Goal: Information Seeking & Learning: Learn about a topic

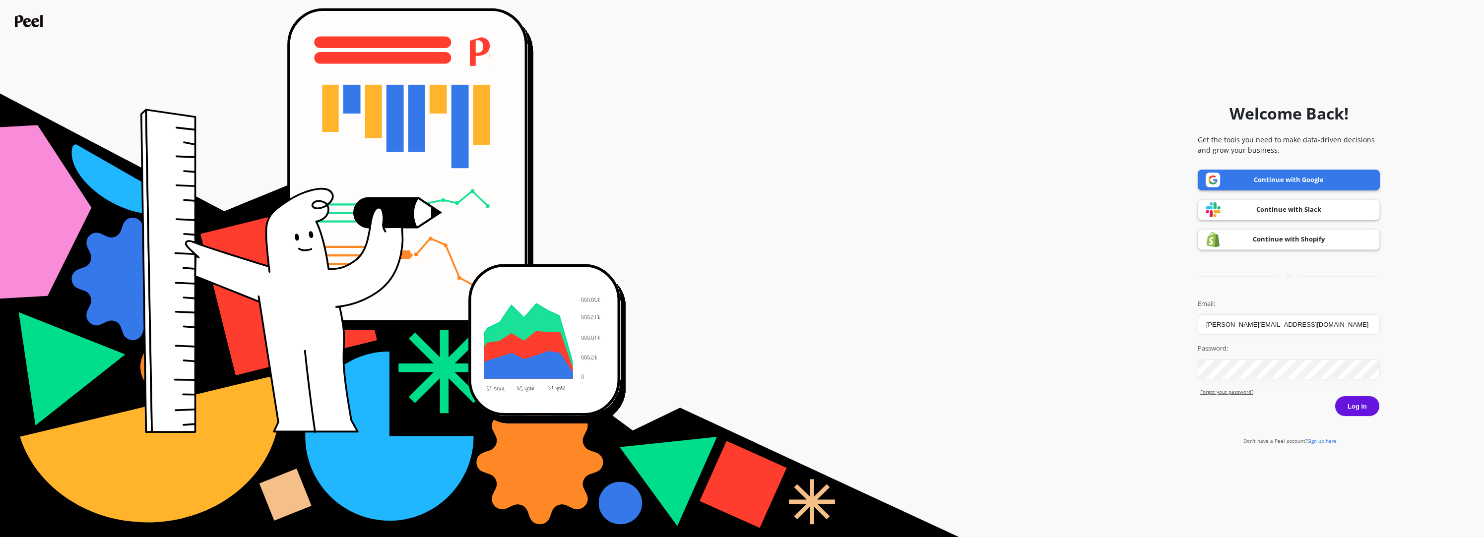
click at [1365, 411] on button "Log in" at bounding box center [1357, 406] width 45 height 21
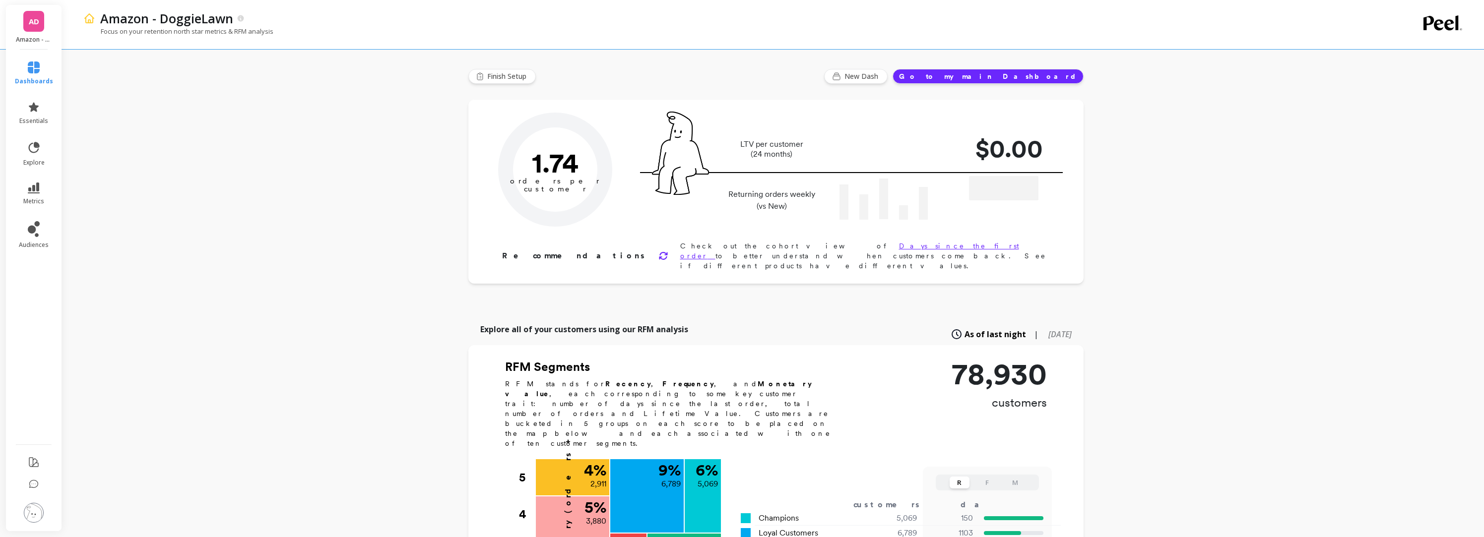
type input "Champions"
type input "5069"
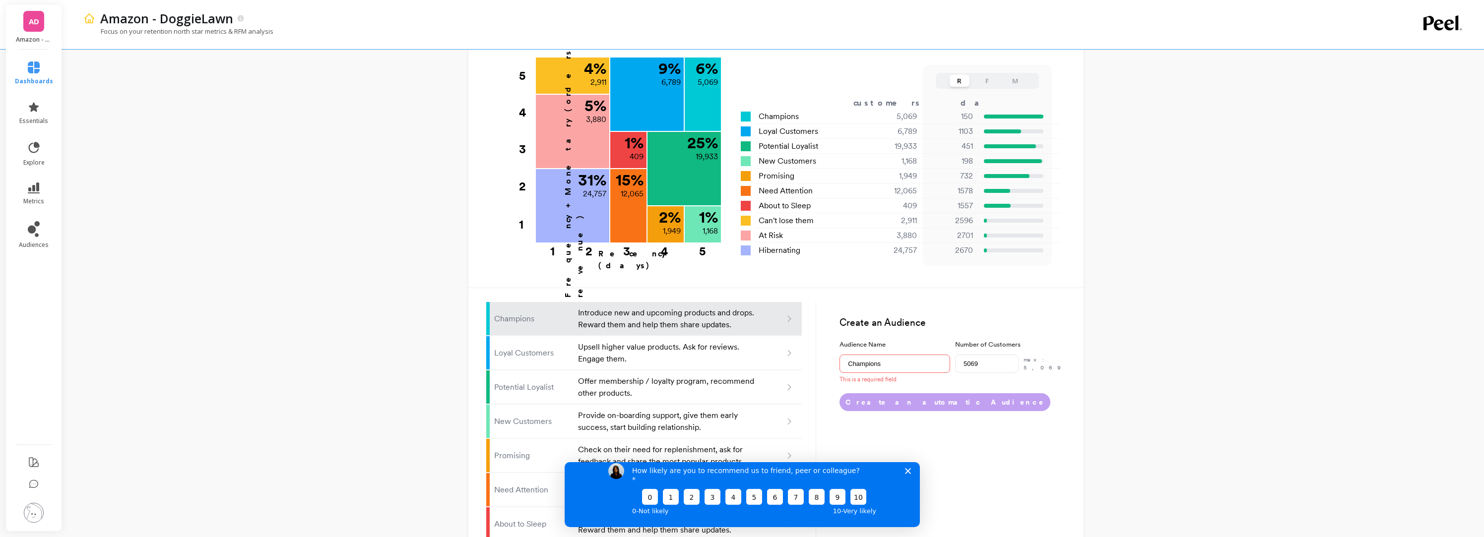
scroll to position [503, 0]
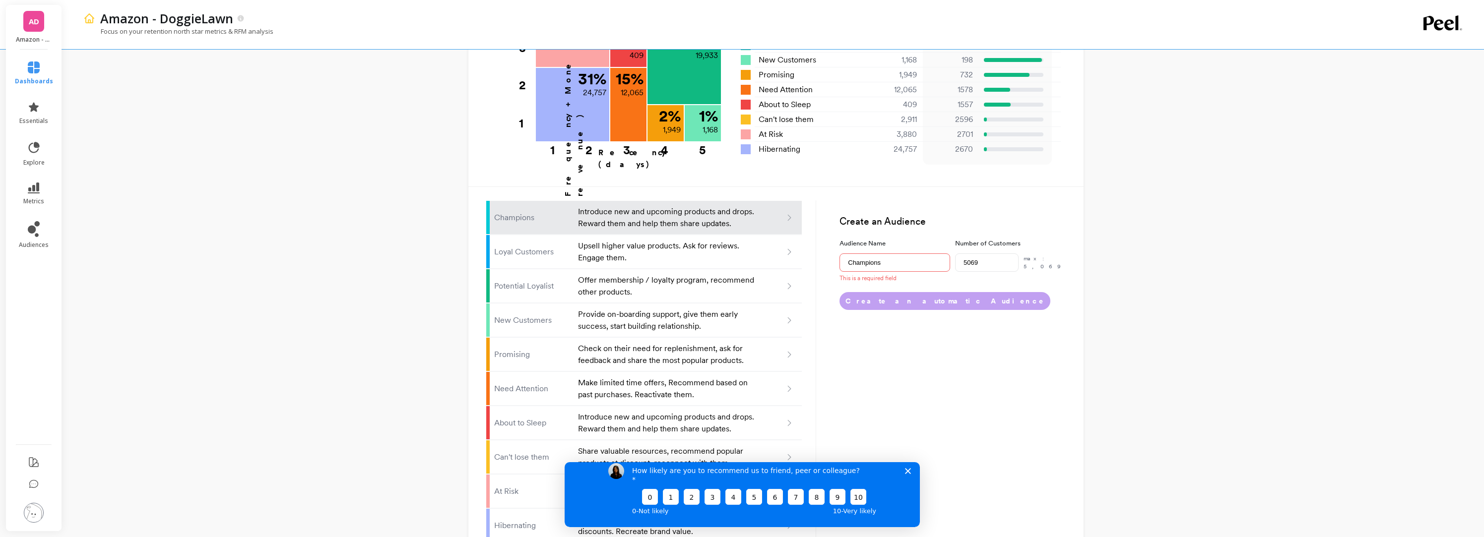
click at [907, 474] on polygon "Close survey" at bounding box center [908, 471] width 6 height 6
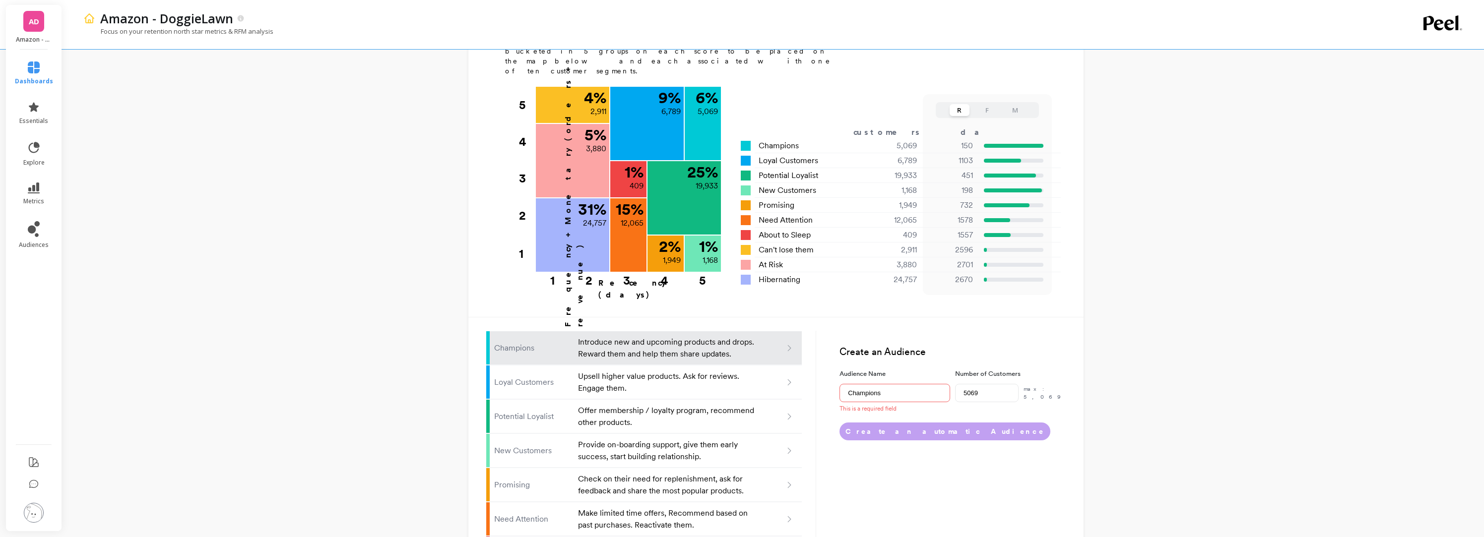
scroll to position [0, 0]
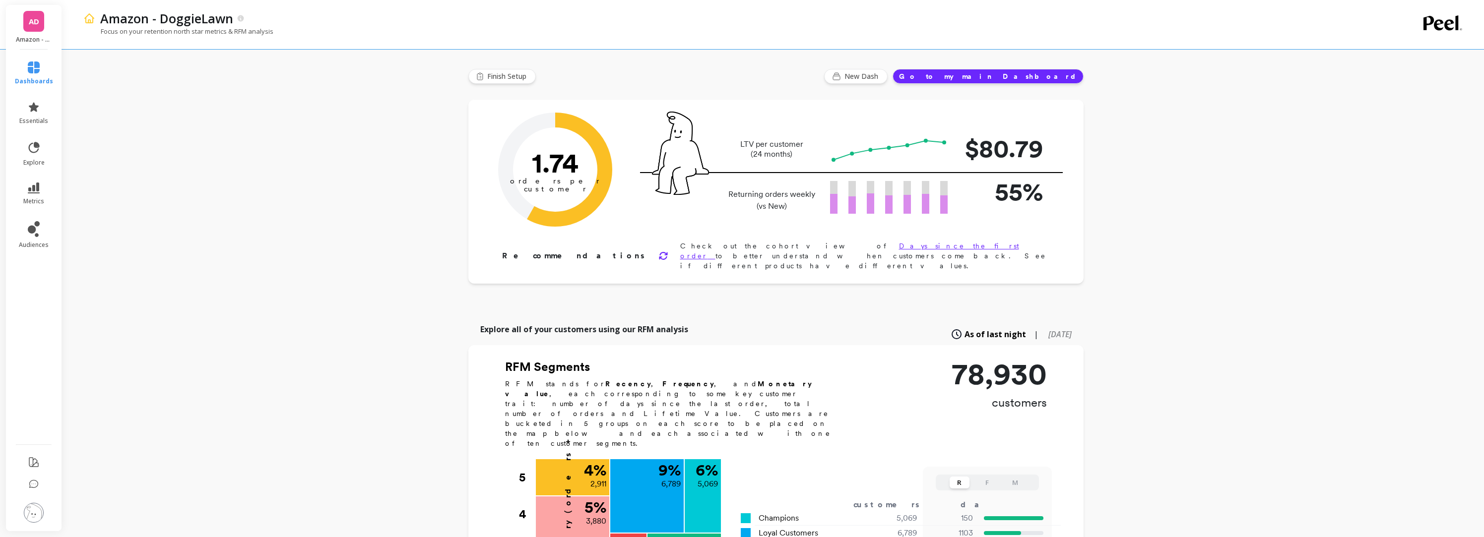
click at [29, 25] on span "AD" at bounding box center [34, 21] width 10 height 11
click at [114, 146] on p "DoggieLawn" at bounding box center [122, 150] width 40 height 10
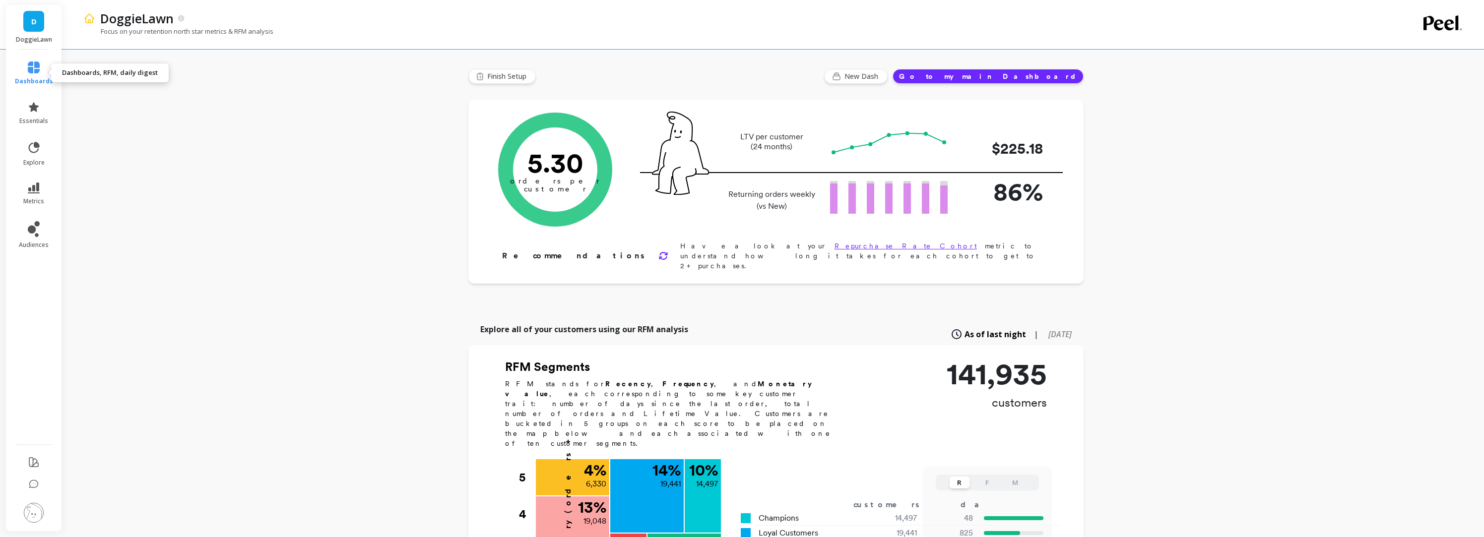
click at [28, 66] on icon at bounding box center [34, 68] width 12 height 12
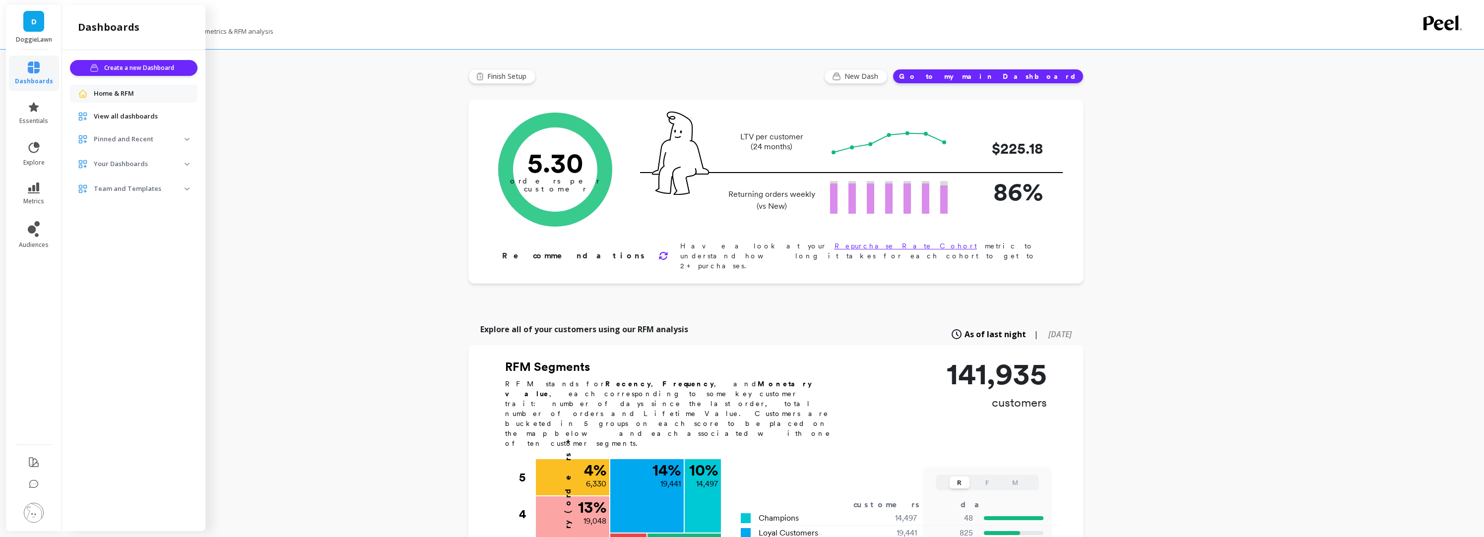
click at [119, 117] on span "View all dashboards" at bounding box center [126, 117] width 64 height 10
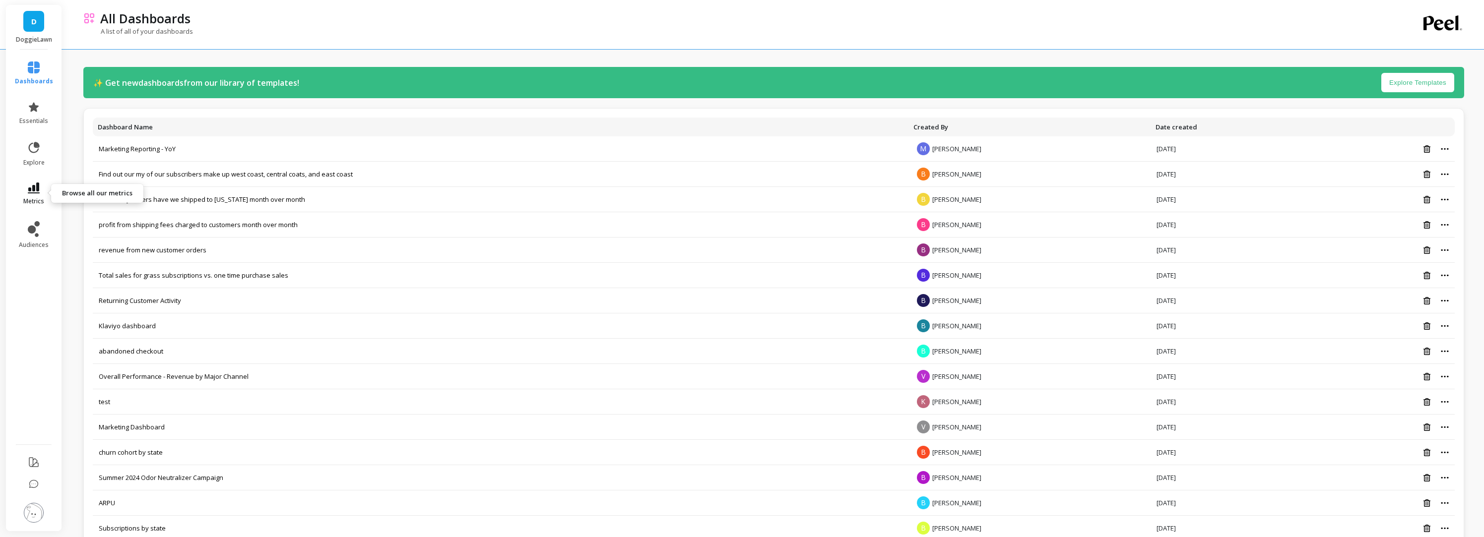
click at [25, 202] on span "metrics" at bounding box center [33, 202] width 21 height 8
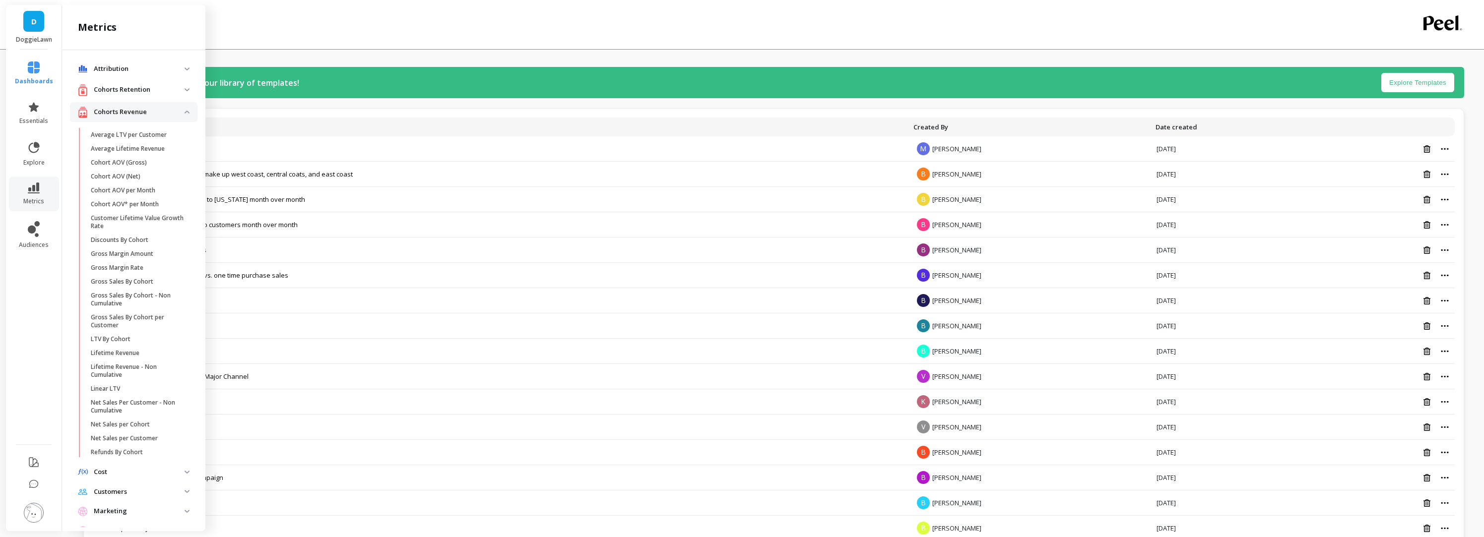
click at [126, 94] on p "Cohorts Retention" at bounding box center [139, 90] width 91 height 10
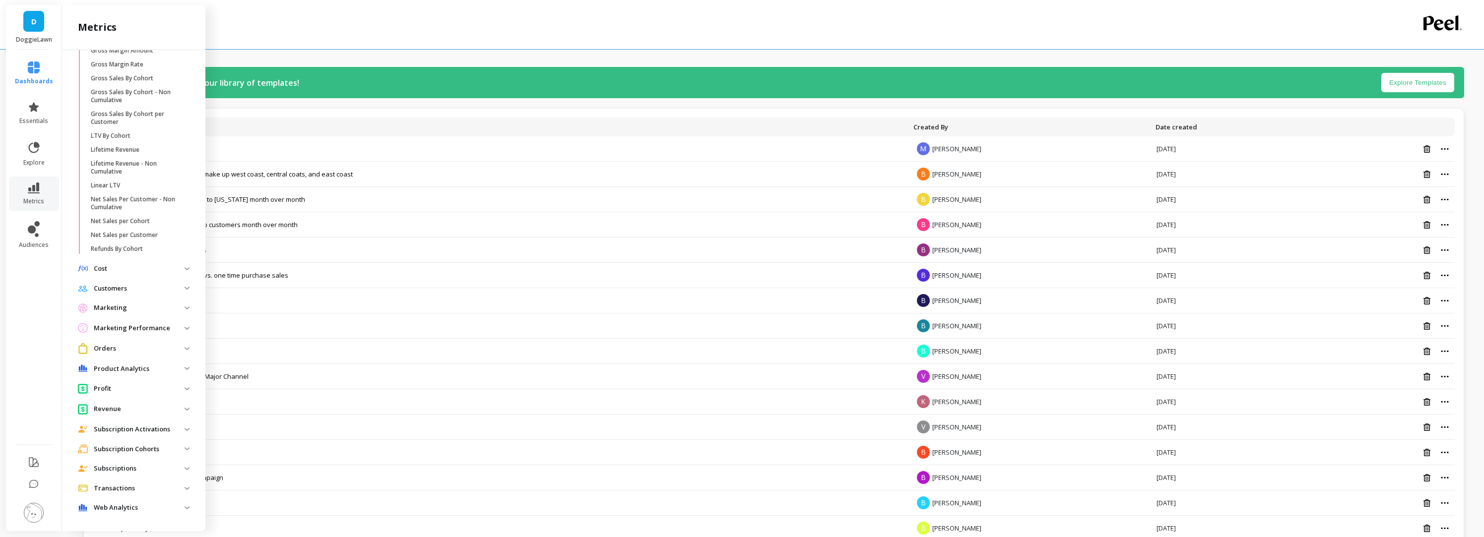
scroll to position [353, 0]
click at [131, 470] on p "Subscriptions" at bounding box center [139, 469] width 91 height 10
click at [144, 431] on p "Subscription Activations" at bounding box center [139, 429] width 91 height 10
click at [136, 369] on p "Product Analytics" at bounding box center [139, 369] width 91 height 10
click at [129, 407] on p "Top Products Purchased By Audience" at bounding box center [138, 408] width 95 height 16
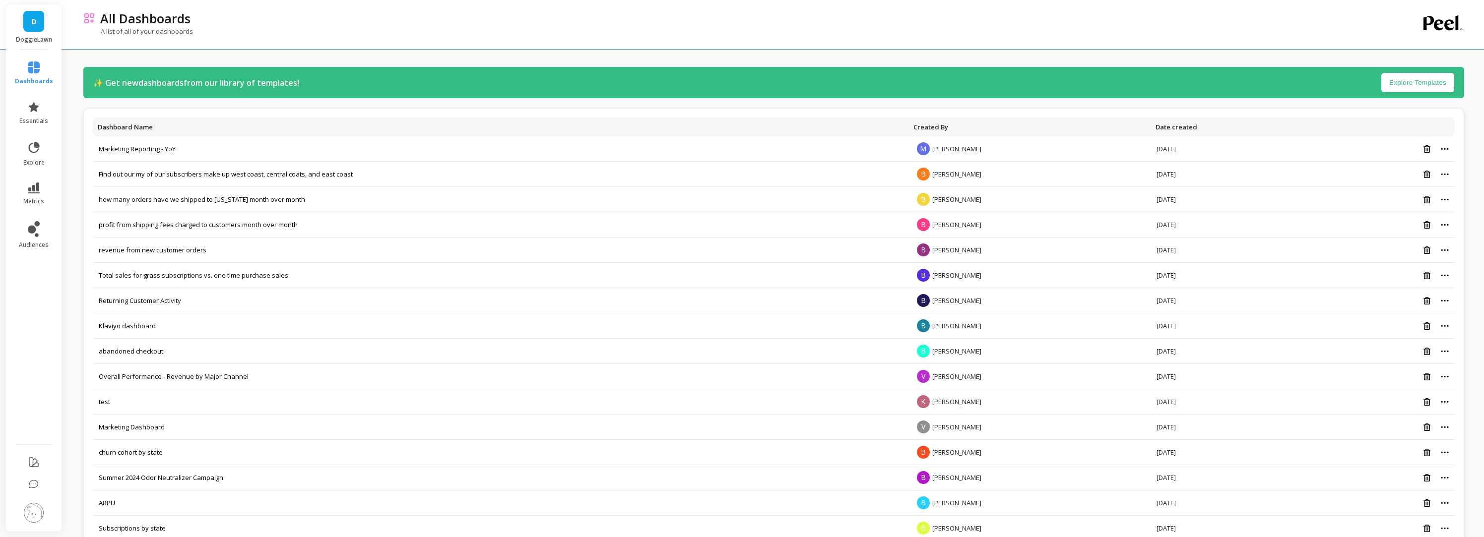
scroll to position [0, 0]
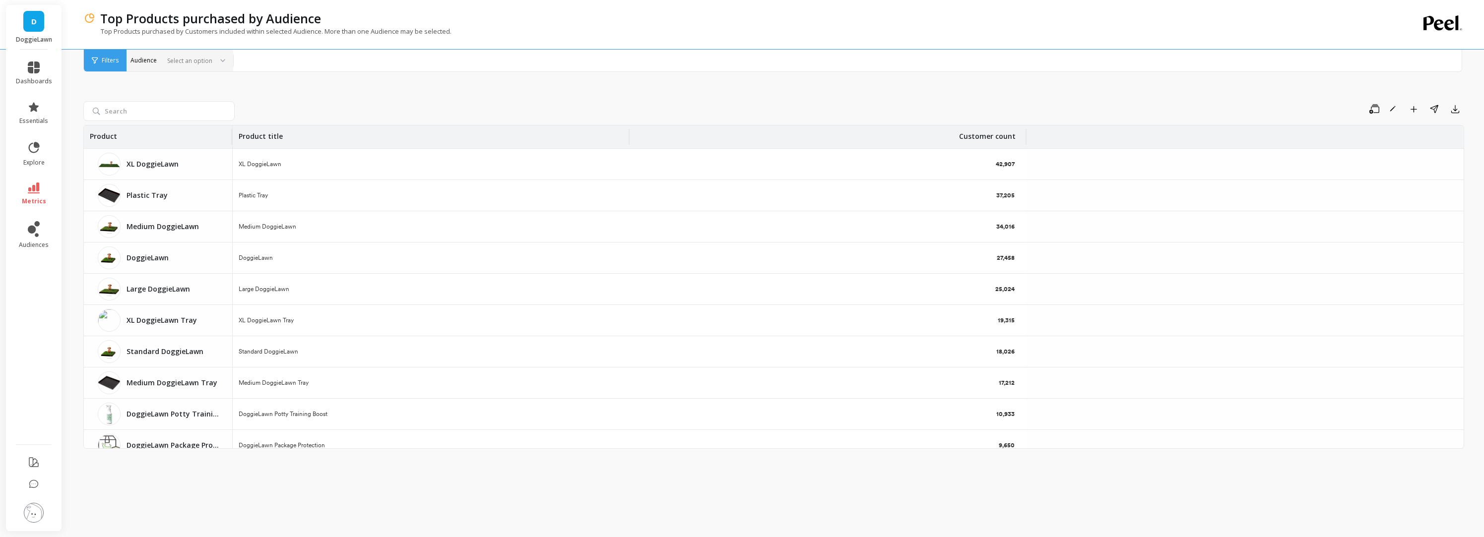
click at [189, 61] on div at bounding box center [187, 60] width 49 height 9
click at [104, 60] on span "Filters" at bounding box center [110, 61] width 17 height 8
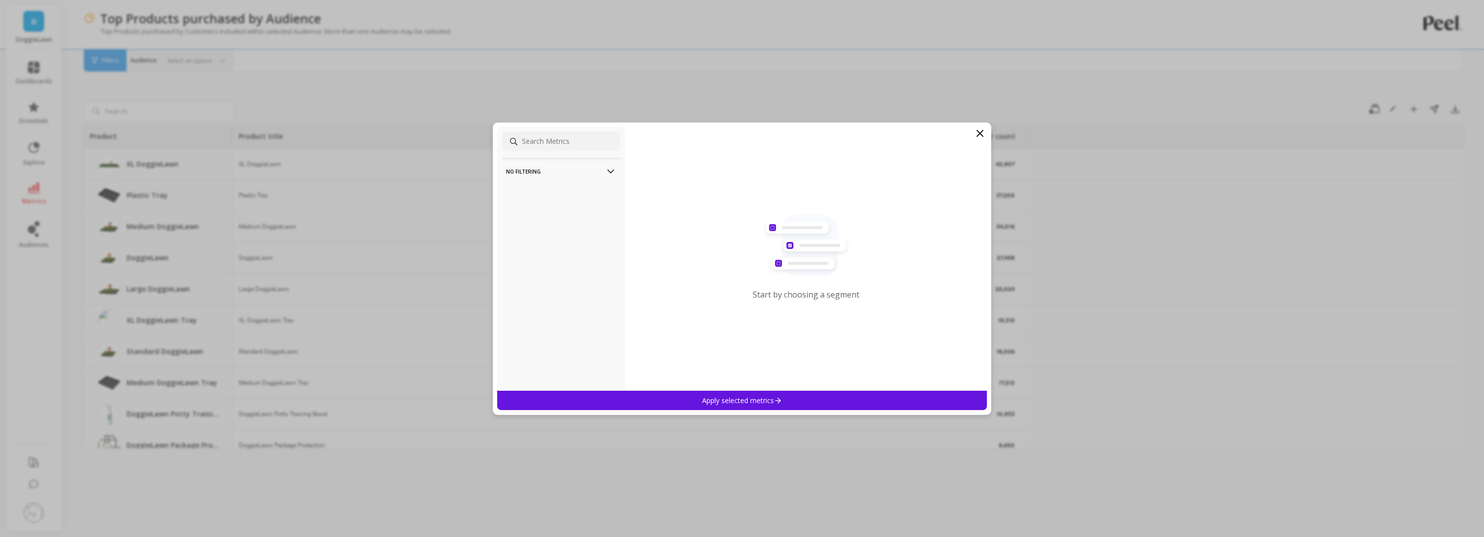
click at [742, 402] on p "Apply selected metrics" at bounding box center [742, 400] width 80 height 9
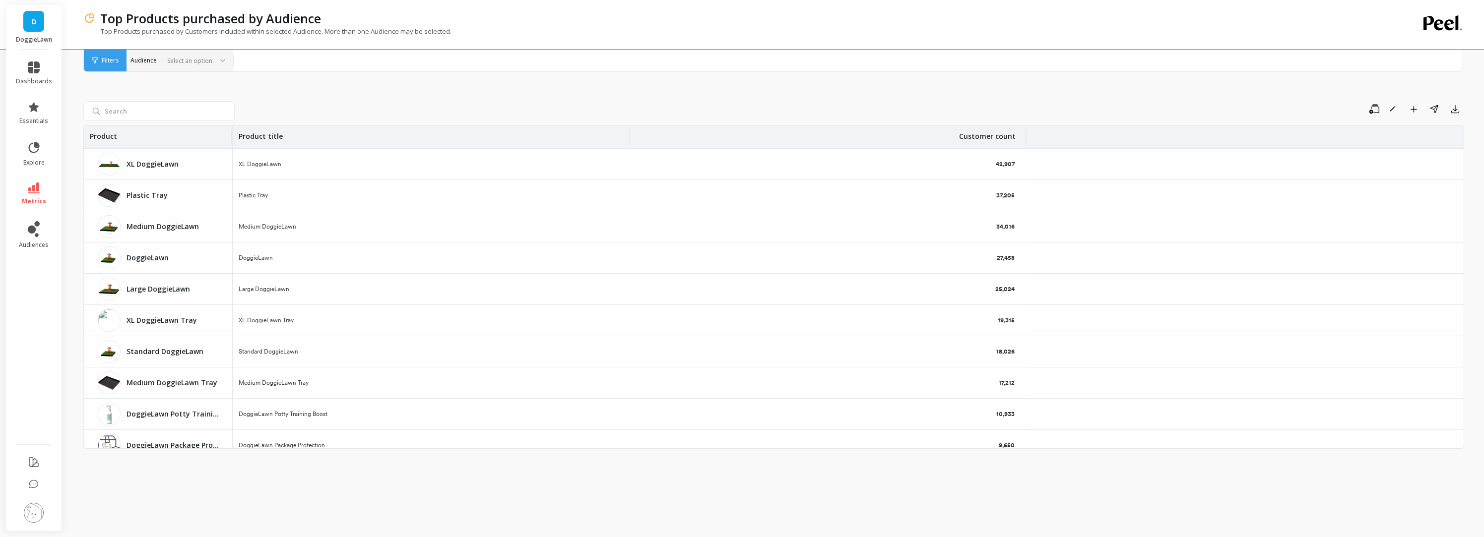
click at [131, 137] on div "Product" at bounding box center [158, 137] width 136 height 23
click at [106, 60] on span "Filters" at bounding box center [110, 61] width 17 height 8
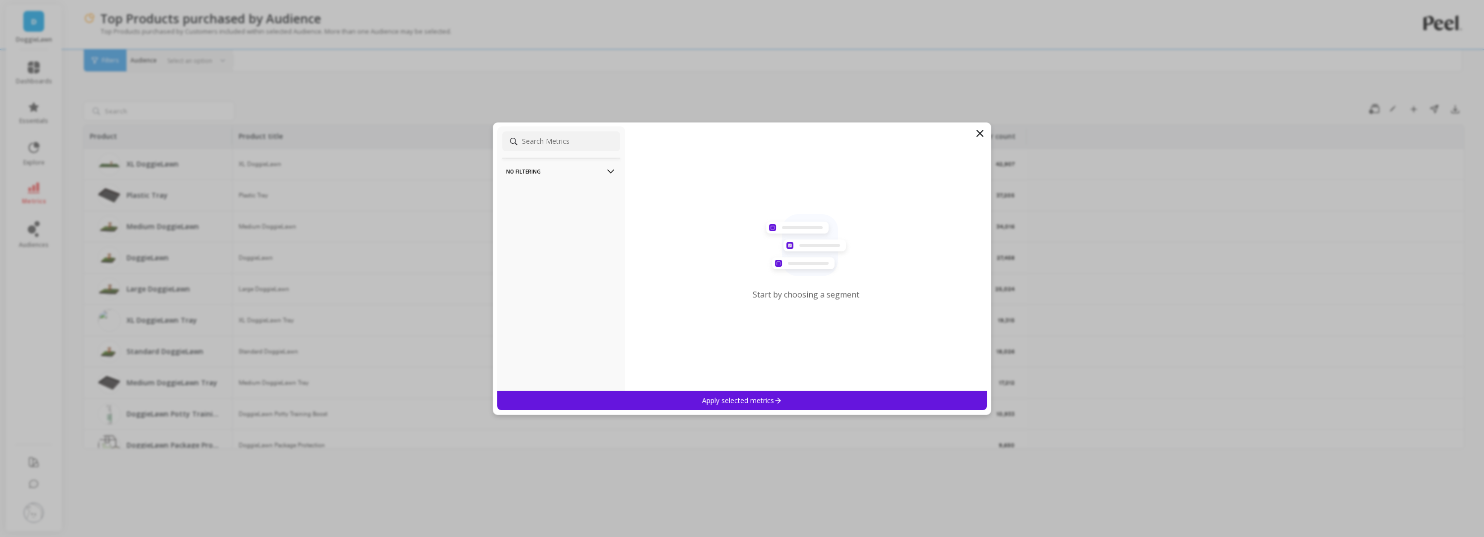
click at [979, 133] on icon at bounding box center [980, 134] width 6 height 6
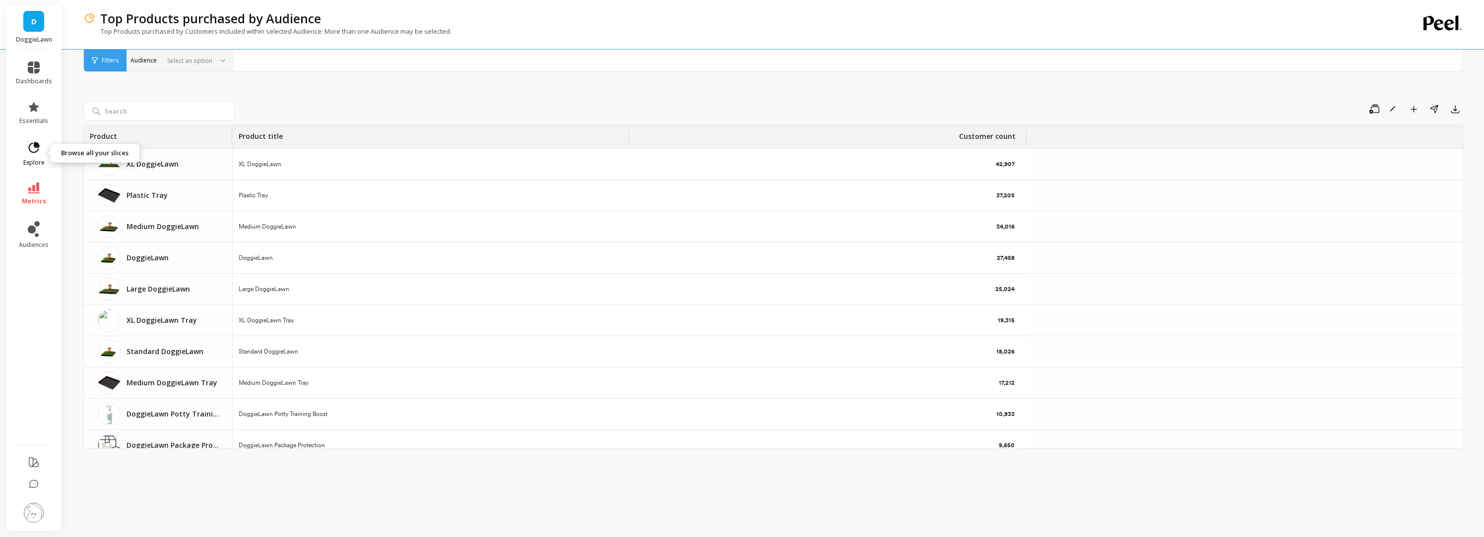
click at [32, 152] on icon at bounding box center [34, 147] width 11 height 11
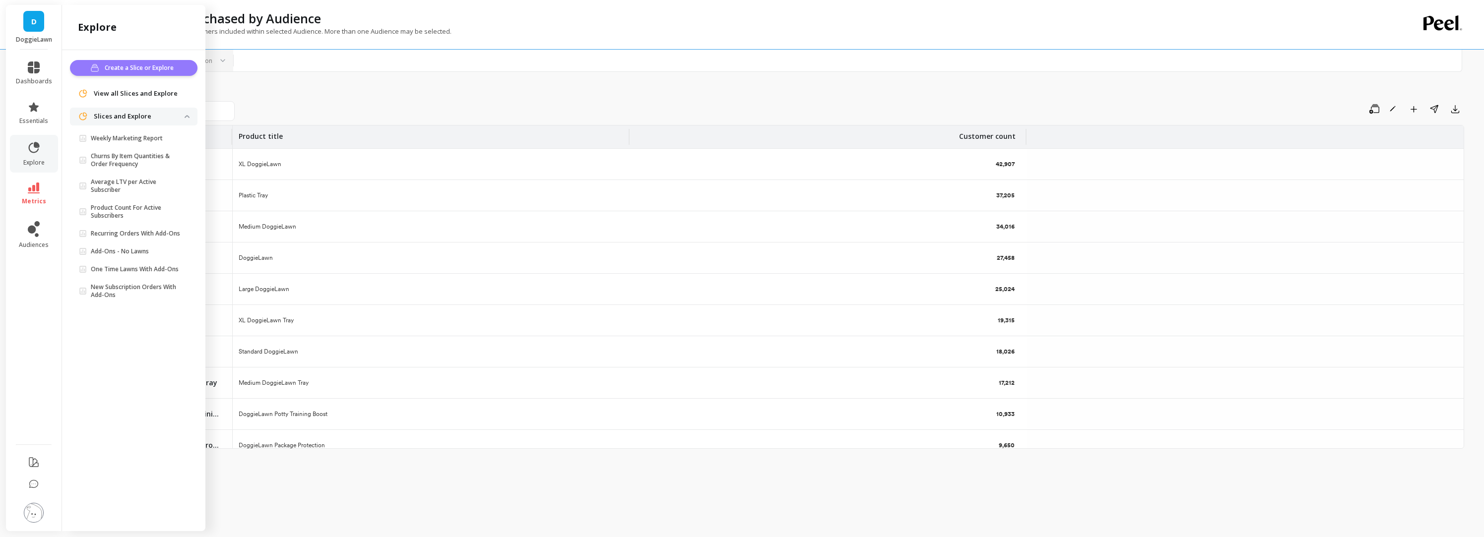
click at [123, 64] on span "Create a Slice or Explore" at bounding box center [141, 68] width 72 height 10
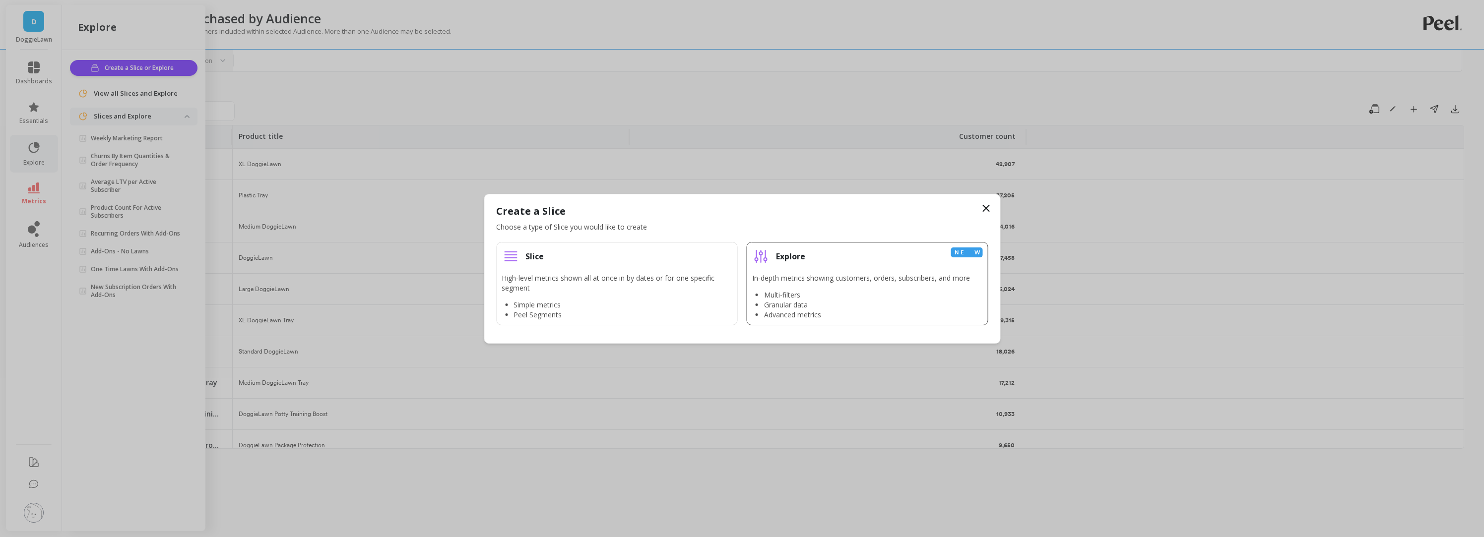
click at [808, 307] on li "Granular data" at bounding box center [867, 305] width 206 height 10
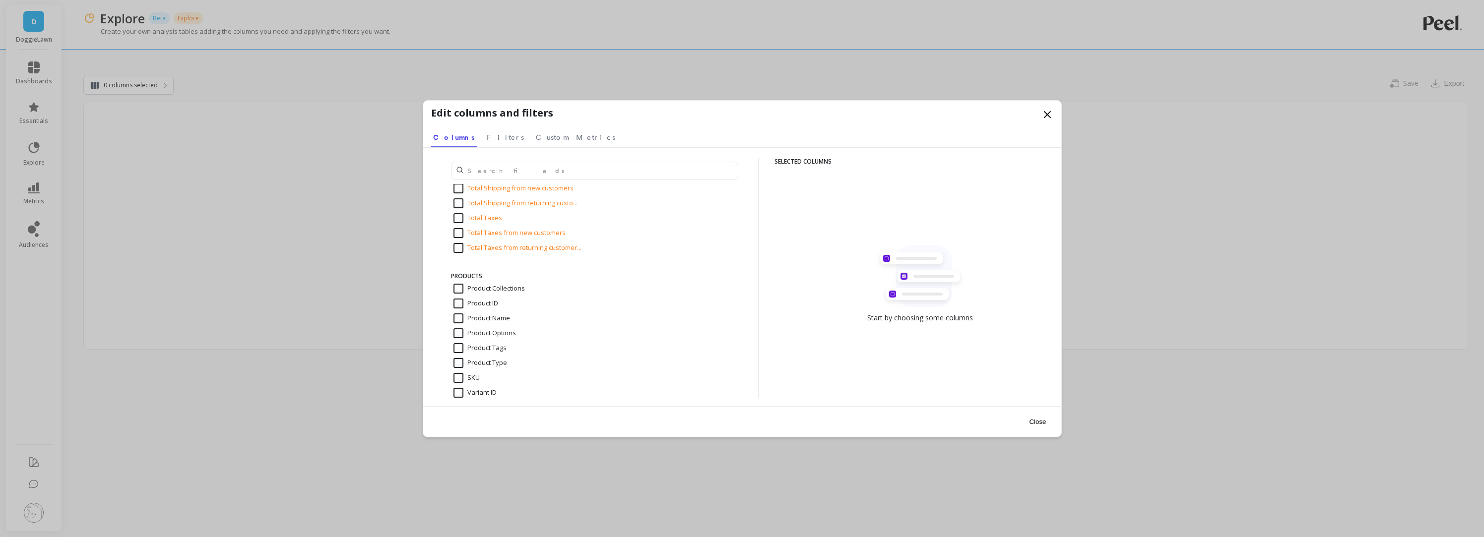
scroll to position [1709, 0]
click at [454, 309] on input "SKU" at bounding box center [467, 310] width 26 height 10
checkbox input "true"
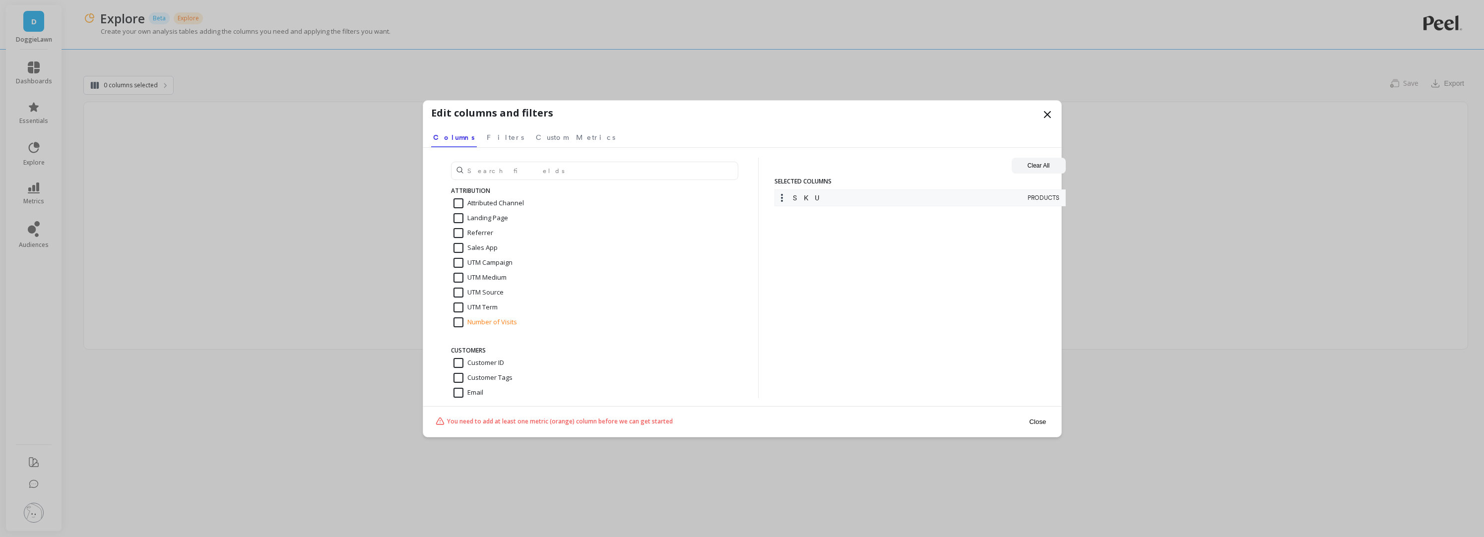
scroll to position [162, 0]
click at [456, 244] on input "First Order Date" at bounding box center [485, 246] width 62 height 10
checkbox input "true"
click at [455, 246] on input "Number of Customers" at bounding box center [494, 247] width 80 height 10
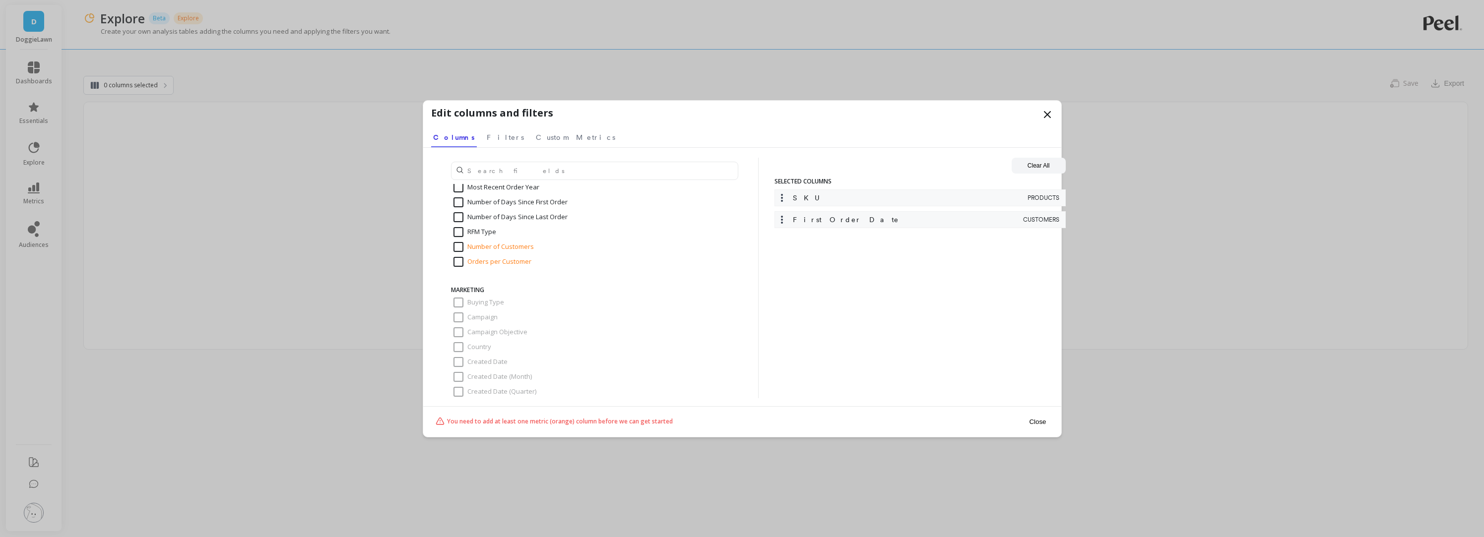
checkbox input "true"
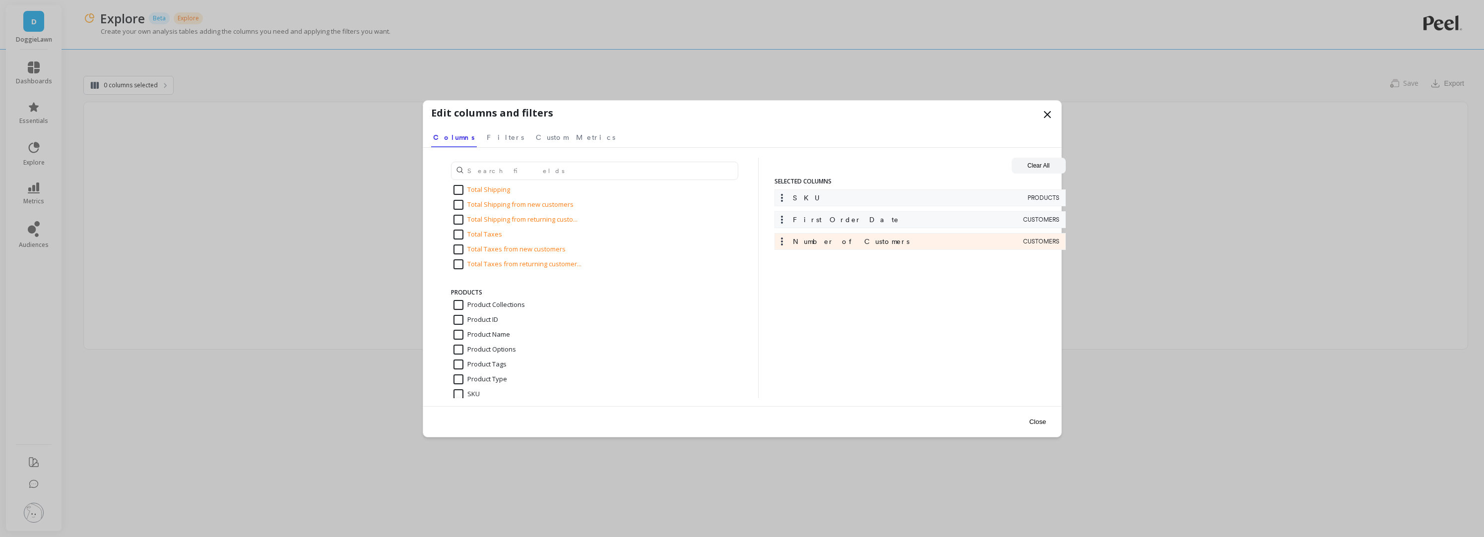
scroll to position [1627, 0]
click at [1036, 419] on button "Close" at bounding box center [1037, 422] width 23 height 22
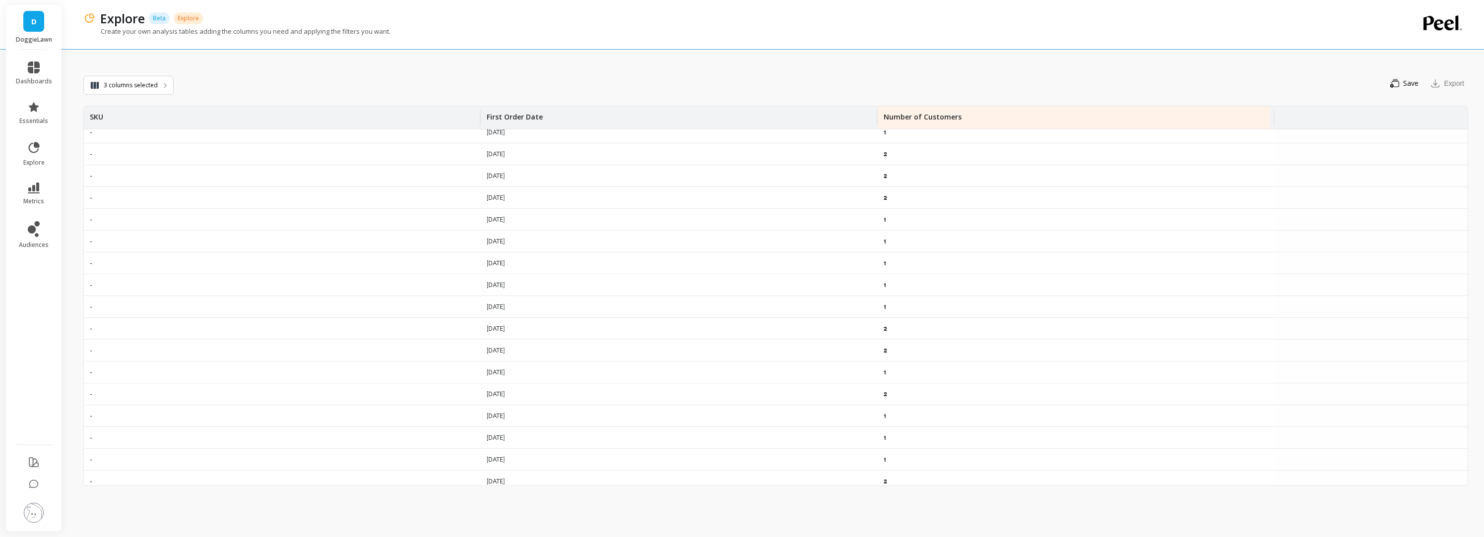
scroll to position [7590, 0]
click at [35, 74] on link "dashboards" at bounding box center [34, 74] width 36 height 24
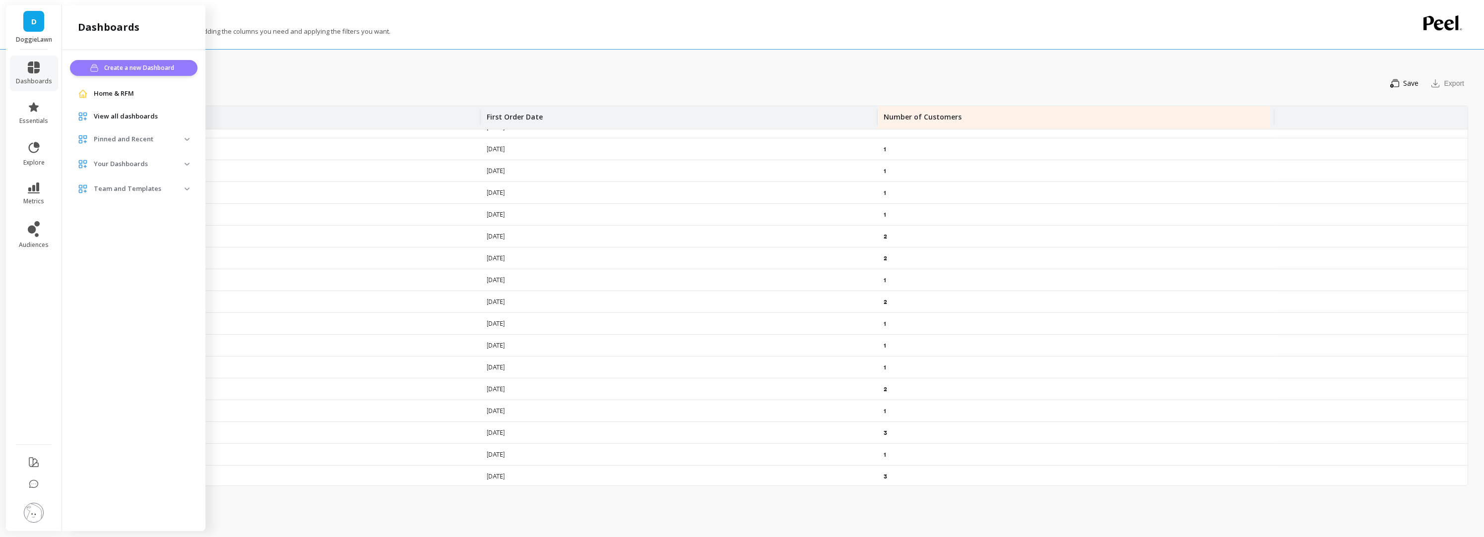
click at [140, 66] on span "Create a new Dashboard" at bounding box center [140, 68] width 73 height 10
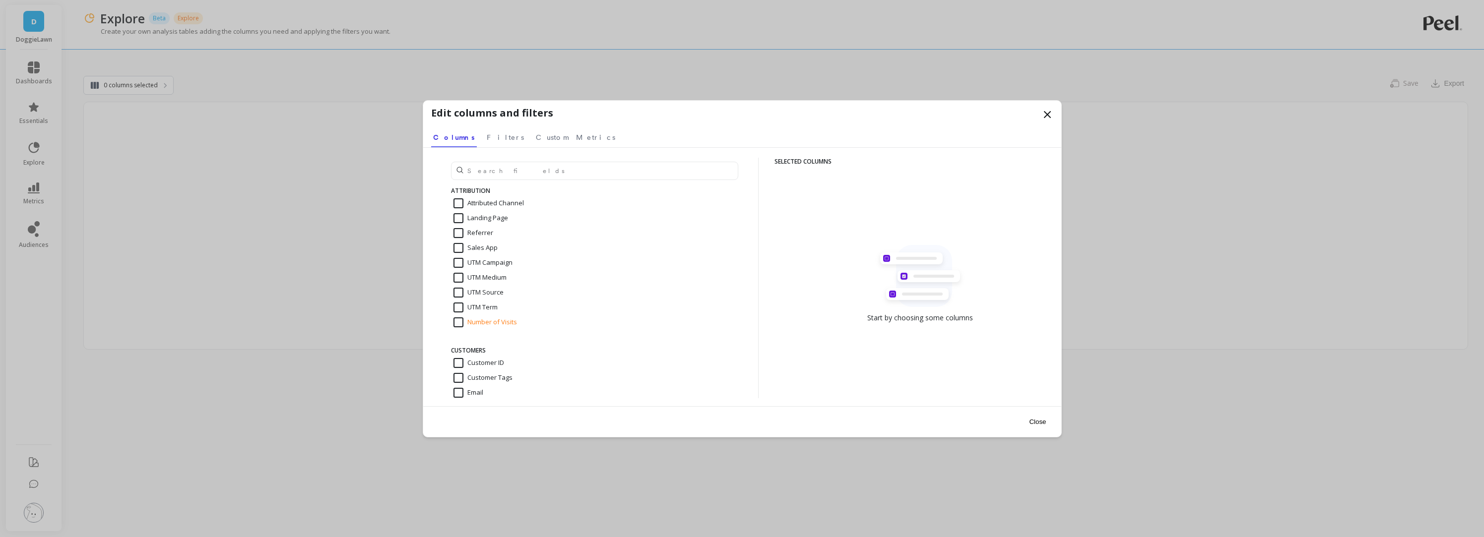
click at [1044, 112] on icon at bounding box center [1048, 115] width 12 height 12
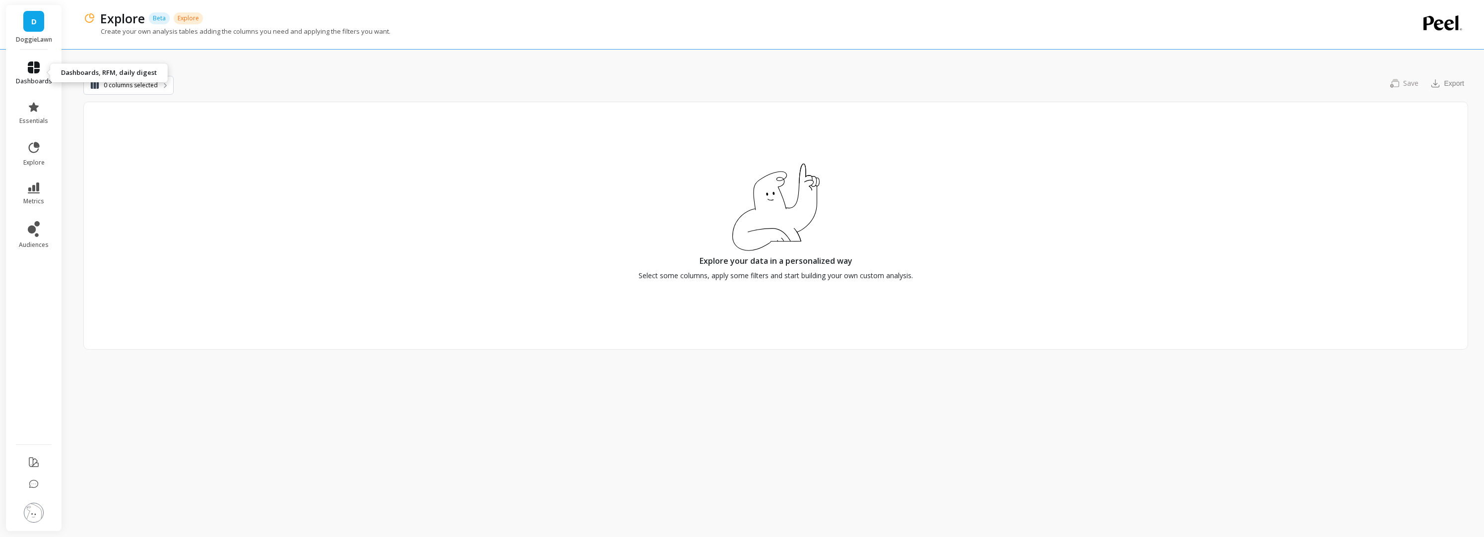
click at [26, 67] on link "dashboards" at bounding box center [34, 74] width 36 height 24
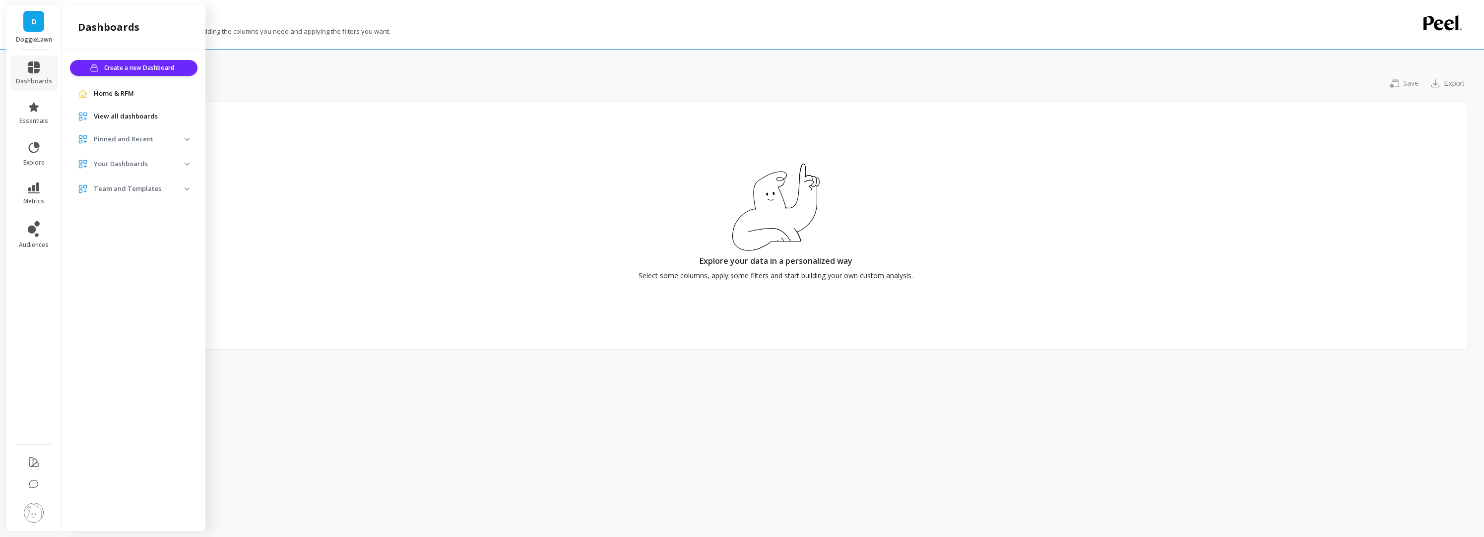
click at [121, 161] on p "Your Dashboards" at bounding box center [139, 164] width 91 height 10
click at [109, 166] on p "Your Dashboards" at bounding box center [139, 164] width 91 height 10
click at [83, 164] on img at bounding box center [83, 164] width 10 height 10
click at [166, 331] on div "Create a new Dashboard Home & RFM View all dashboards Pinned and Recent Marketi…" at bounding box center [133, 288] width 143 height 477
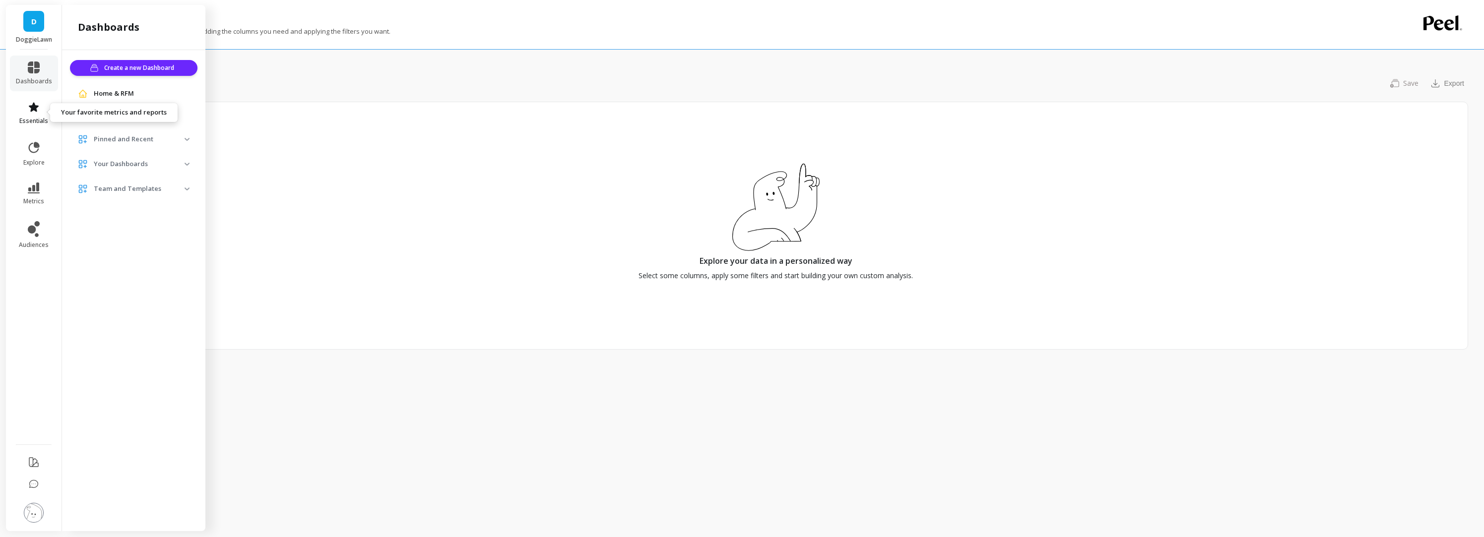
click at [35, 105] on icon at bounding box center [34, 106] width 10 height 9
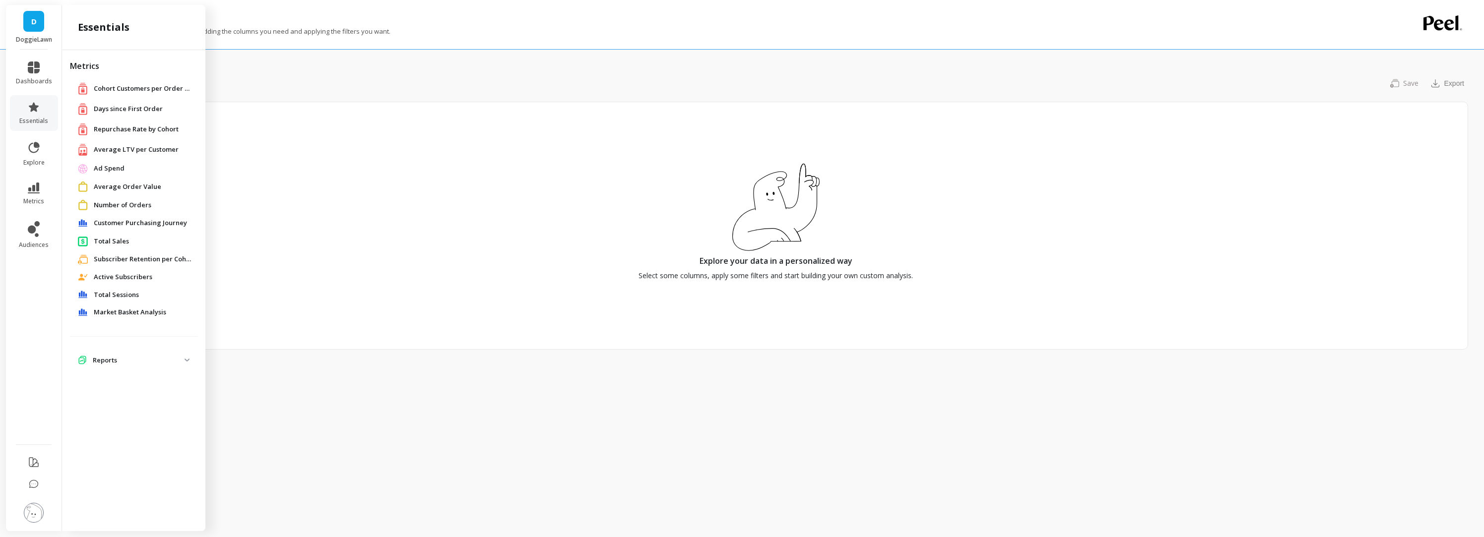
click at [115, 145] on span "Average LTV per Customer" at bounding box center [136, 150] width 85 height 10
